Goal: Task Accomplishment & Management: Use online tool/utility

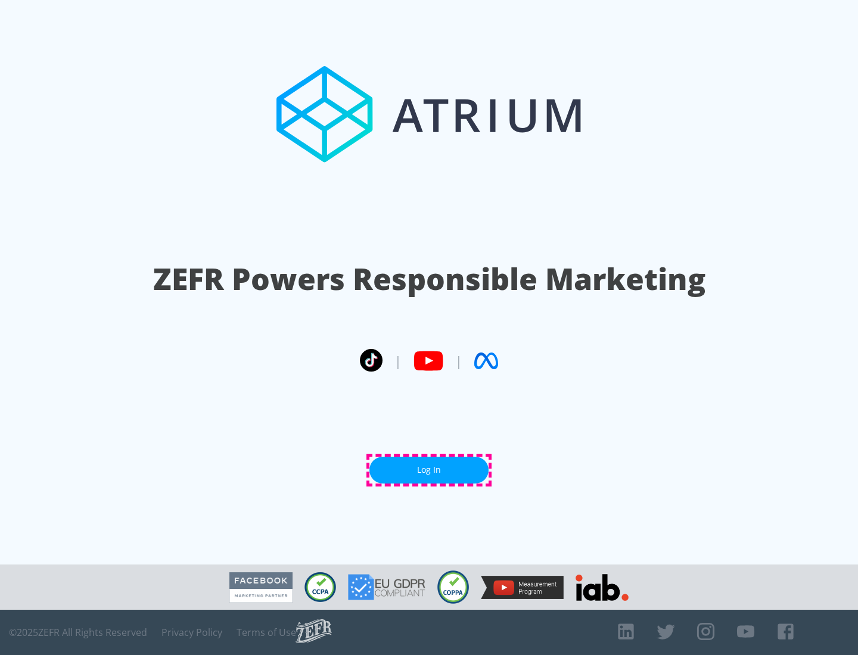
click at [429, 470] on link "Log In" at bounding box center [428, 470] width 119 height 27
